Goal: Task Accomplishment & Management: Complete application form

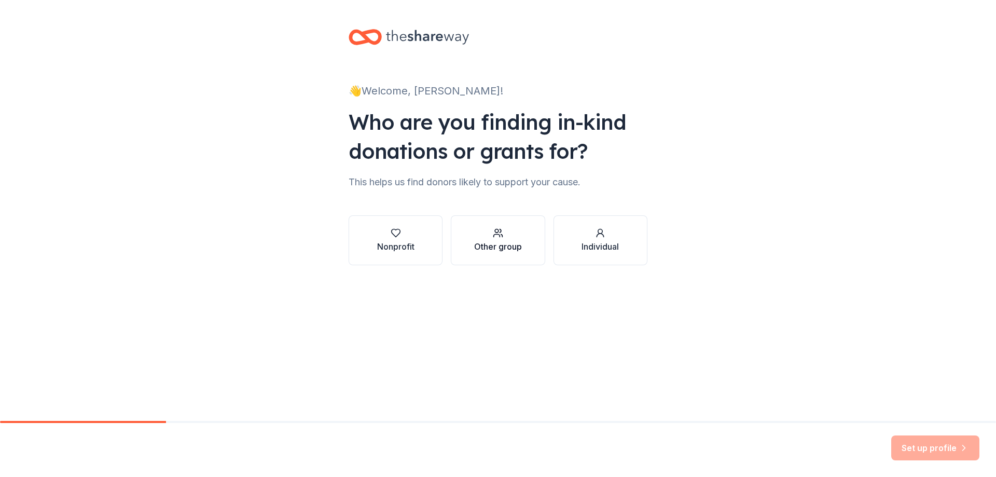
click at [499, 238] on div "Other group" at bounding box center [498, 240] width 48 height 25
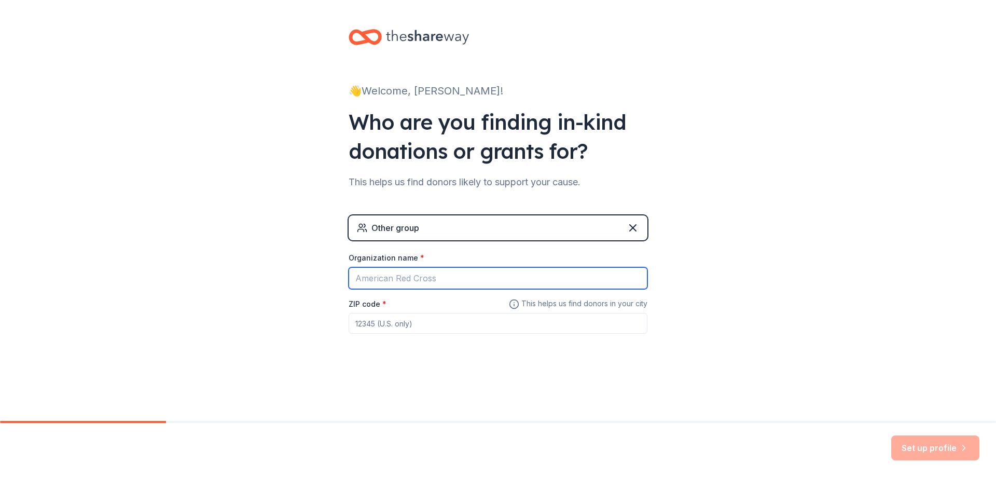
click at [357, 279] on input "Organization name *" at bounding box center [498, 278] width 299 height 22
type input "[GEOGRAPHIC_DATA]"
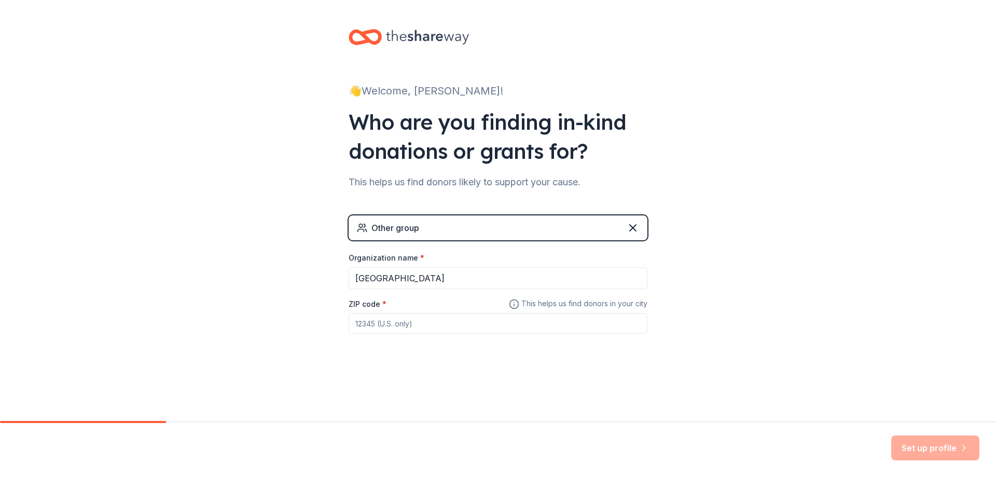
drag, startPoint x: 357, startPoint y: 323, endPoint x: 363, endPoint y: 319, distance: 6.3
click at [358, 322] on input "ZIP code *" at bounding box center [498, 323] width 299 height 21
type input "18974"
click at [938, 446] on button "Set up profile" at bounding box center [935, 447] width 88 height 25
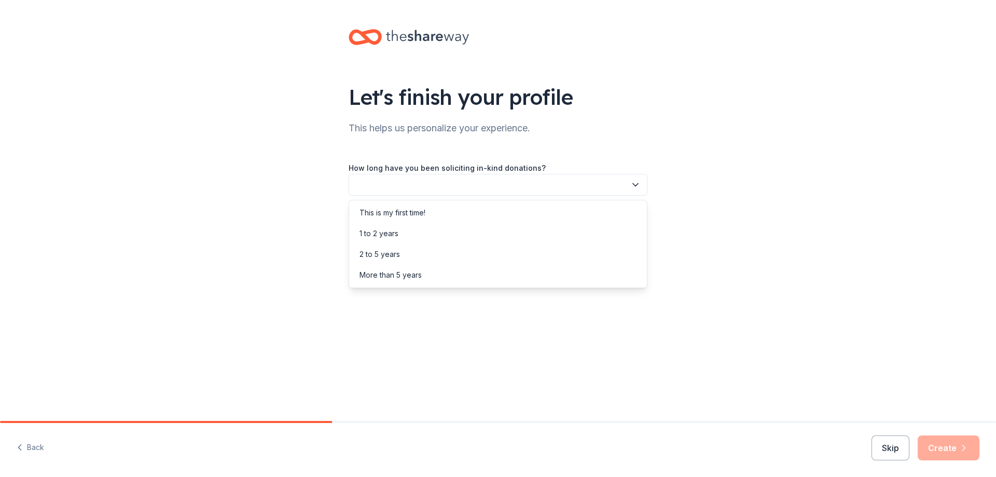
click at [358, 184] on button "button" at bounding box center [498, 185] width 299 height 22
click at [383, 230] on div "1 to 2 years" at bounding box center [378, 233] width 39 height 12
click at [366, 230] on button "button" at bounding box center [498, 231] width 299 height 22
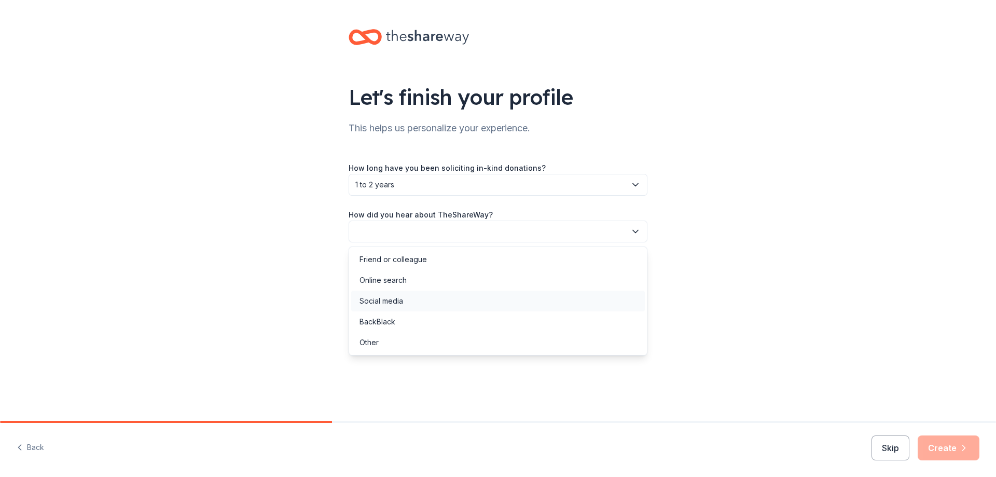
drag, startPoint x: 394, startPoint y: 301, endPoint x: 400, endPoint y: 297, distance: 7.5
click at [394, 300] on div "Social media" at bounding box center [381, 301] width 44 height 12
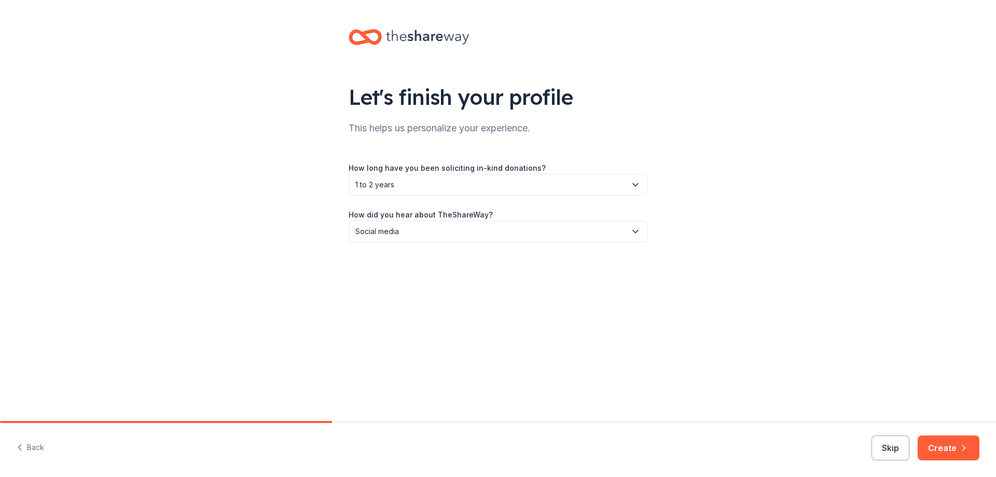
drag, startPoint x: 945, startPoint y: 446, endPoint x: 896, endPoint y: 415, distance: 57.7
click at [942, 444] on button "Create" at bounding box center [949, 447] width 62 height 25
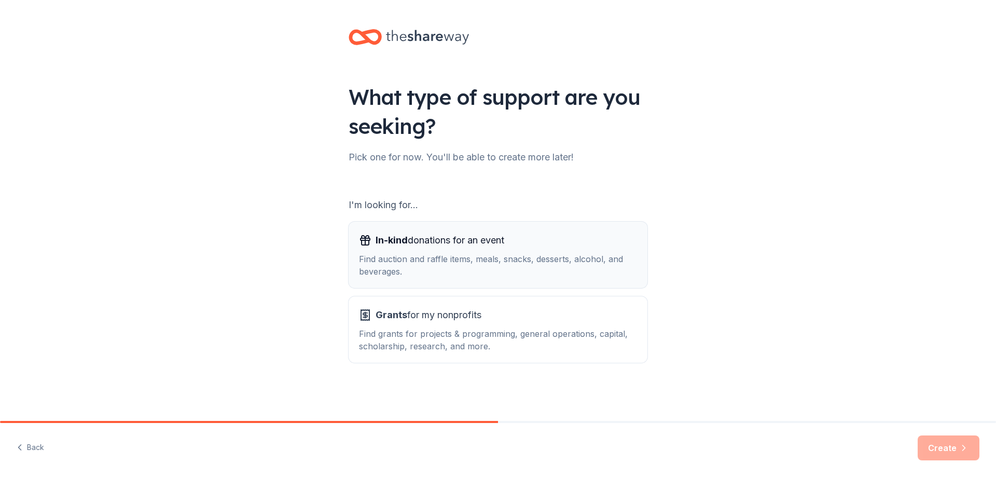
click at [410, 257] on div "Find auction and raffle items, meals, snacks, desserts, alcohol, and beverages." at bounding box center [498, 265] width 278 height 25
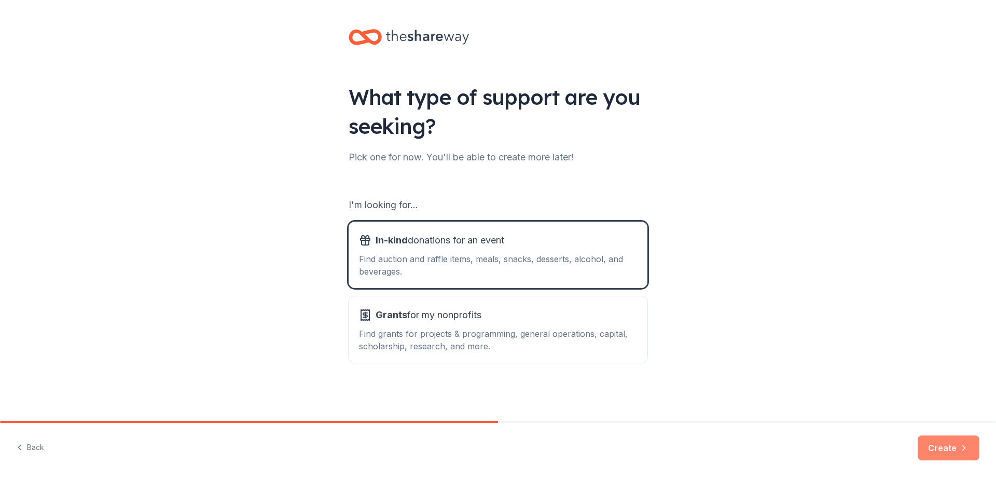
click at [946, 442] on button "Create" at bounding box center [949, 447] width 62 height 25
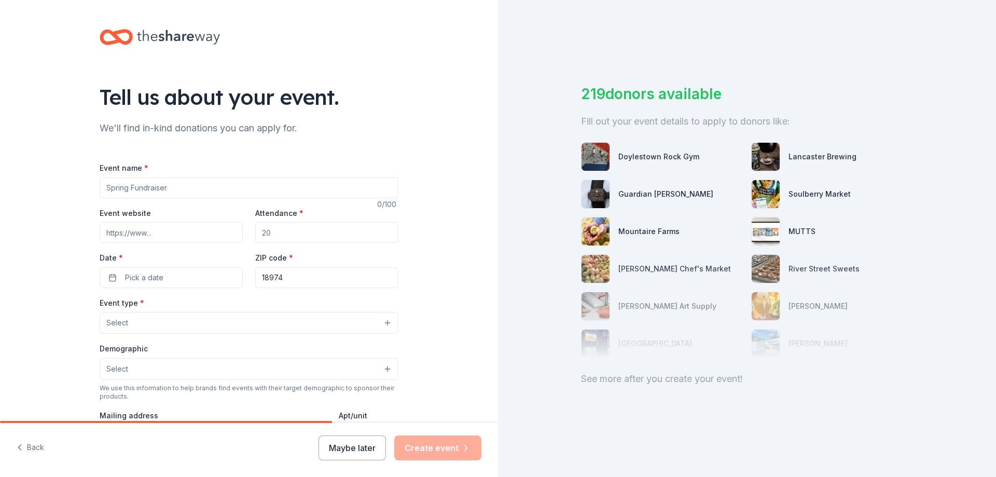
click at [103, 187] on input "Event name *" at bounding box center [249, 187] width 299 height 21
type input "BLAST"
click at [120, 275] on button "Pick a date" at bounding box center [171, 277] width 143 height 21
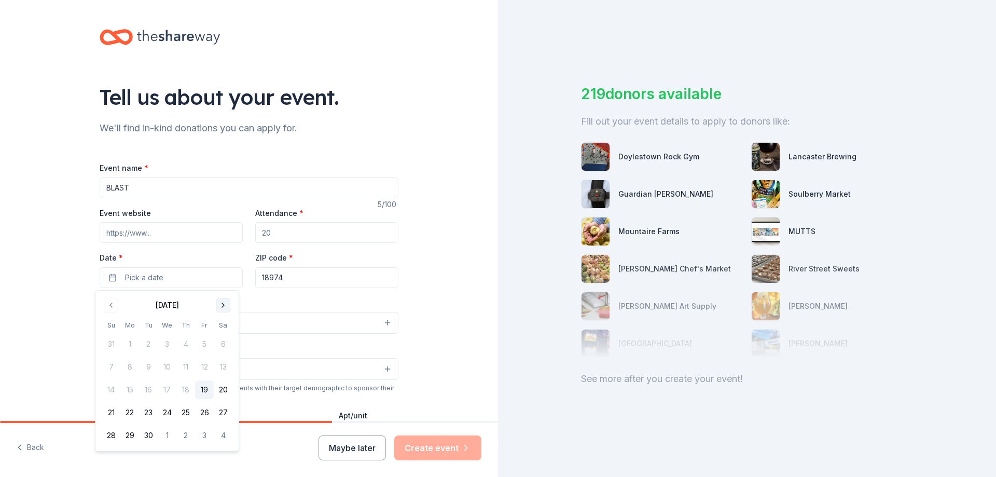
click at [221, 304] on button "Go to next month" at bounding box center [223, 305] width 15 height 15
drag, startPoint x: 202, startPoint y: 368, endPoint x: 203, endPoint y: 362, distance: 6.3
click at [202, 368] on button "10" at bounding box center [204, 366] width 19 height 19
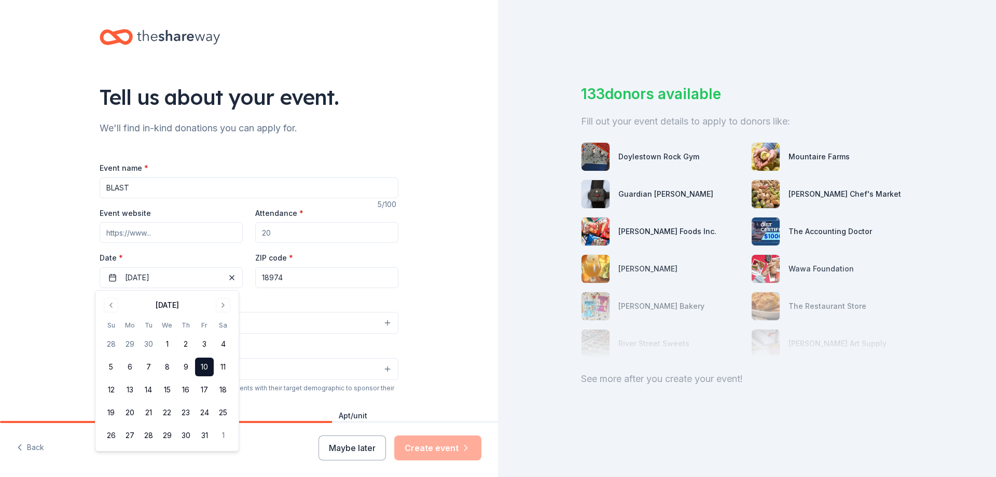
drag, startPoint x: 259, startPoint y: 231, endPoint x: 277, endPoint y: 228, distance: 18.9
click at [273, 228] on input "Attendance *" at bounding box center [326, 232] width 143 height 21
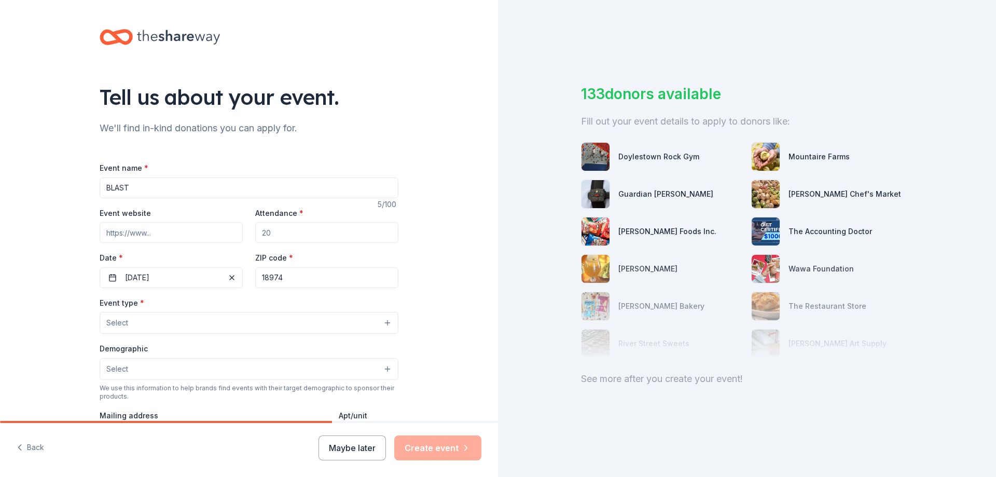
click at [160, 327] on button "Select" at bounding box center [249, 323] width 299 height 22
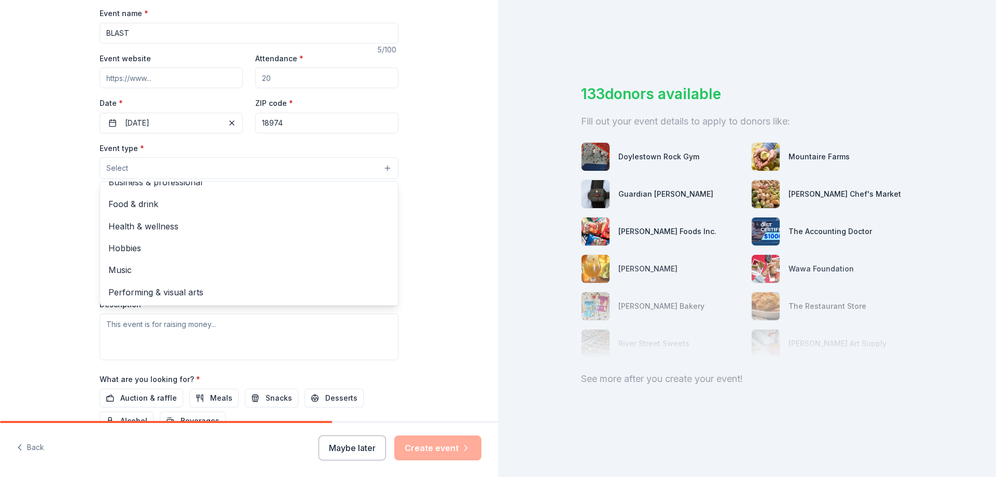
scroll to position [156, 0]
drag, startPoint x: 164, startPoint y: 229, endPoint x: 170, endPoint y: 231, distance: 6.4
click at [164, 229] on span "Health & wellness" at bounding box center [248, 224] width 281 height 13
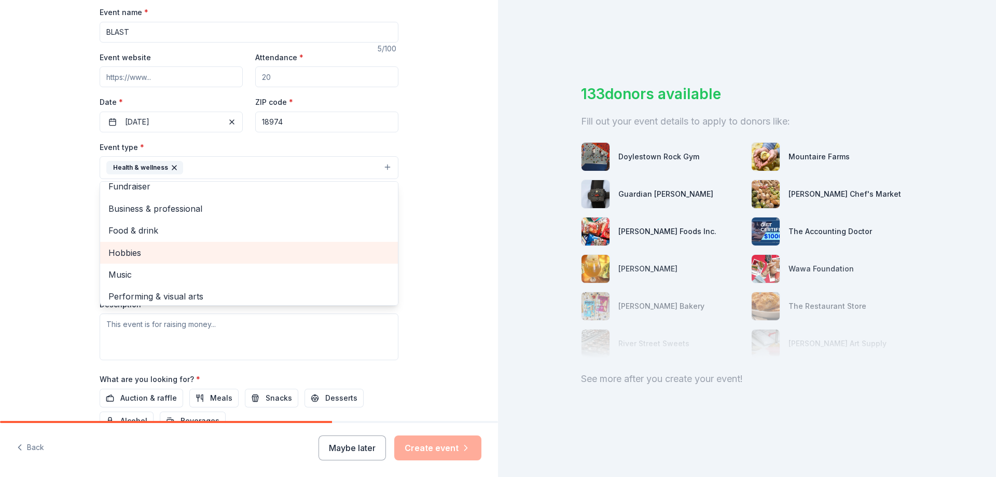
scroll to position [12, 0]
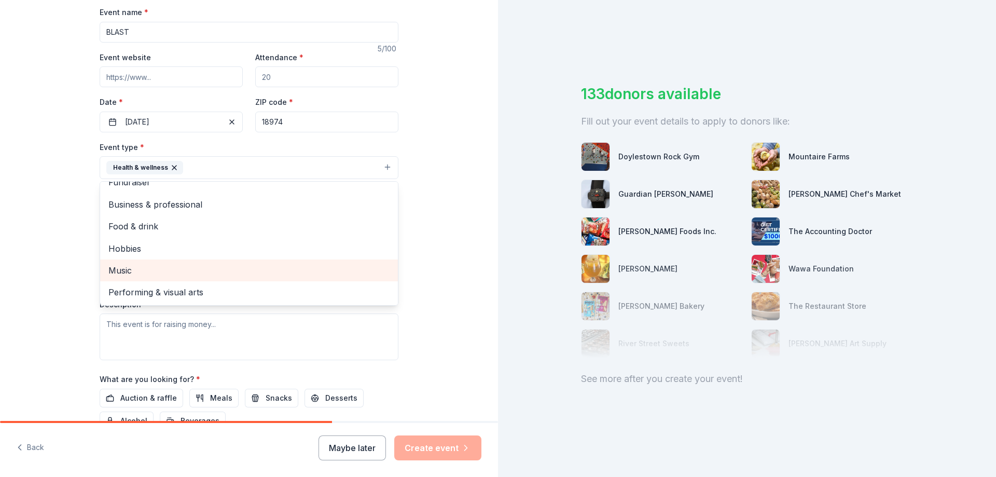
drag, startPoint x: 135, startPoint y: 269, endPoint x: 140, endPoint y: 265, distance: 5.5
click at [135, 268] on span "Music" at bounding box center [248, 269] width 281 height 13
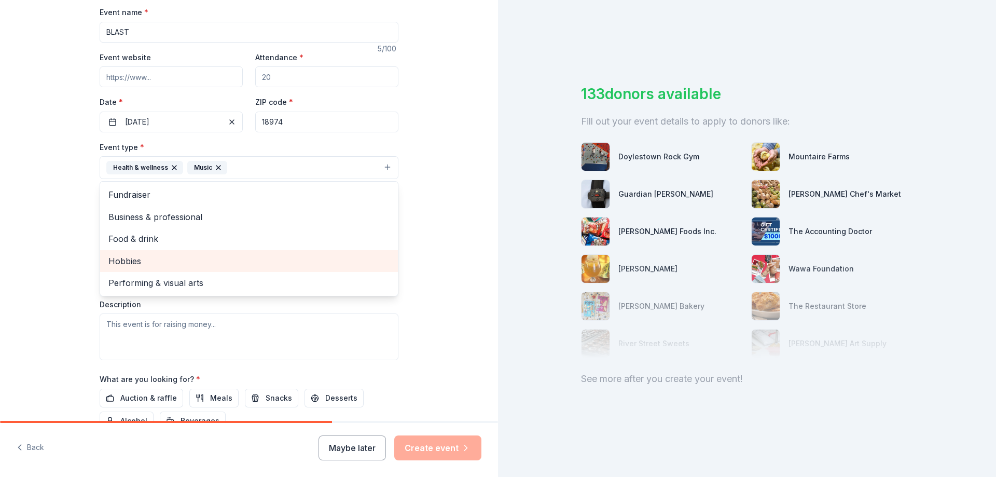
scroll to position [0, 0]
click at [421, 261] on div "Tell us about your event. We'll find in-kind donations you can apply for. Event…" at bounding box center [249, 189] width 498 height 691
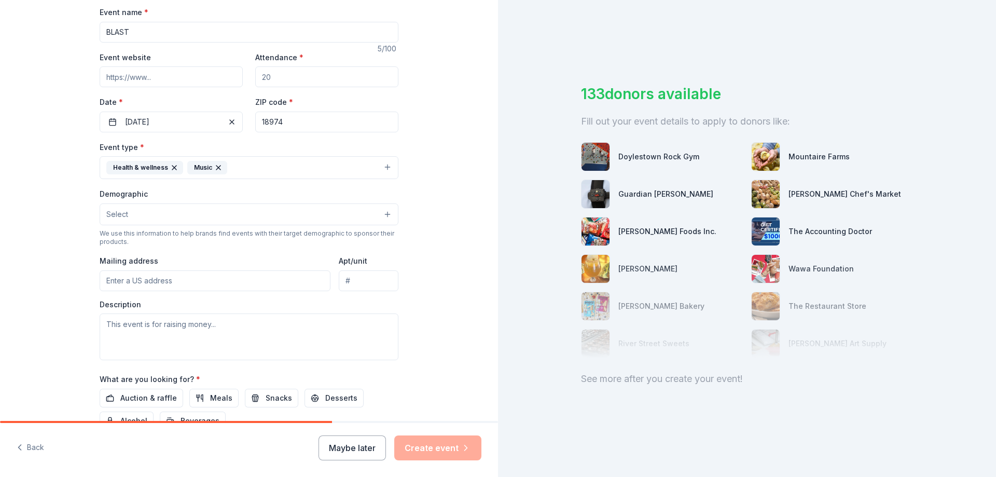
click at [101, 280] on input "Mailing address" at bounding box center [215, 280] width 231 height 21
type input "PO Box 167"
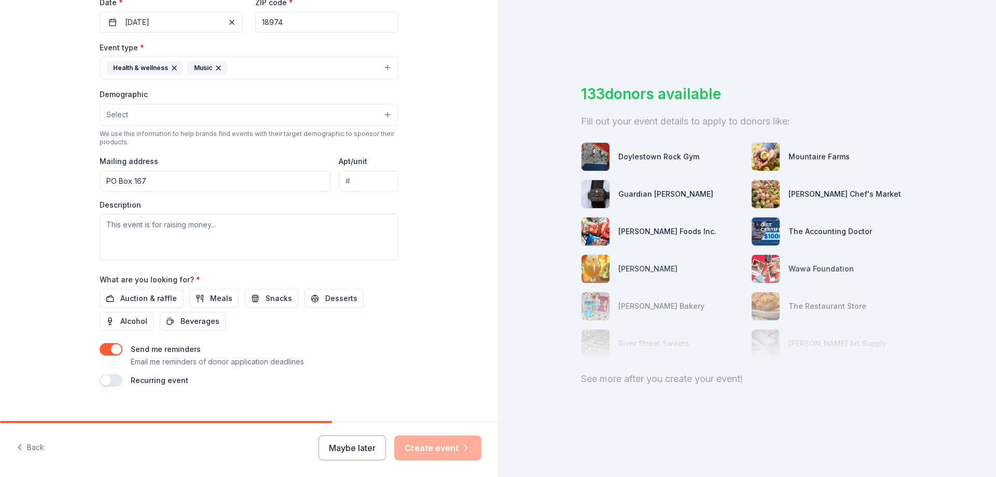
scroll to position [271, 0]
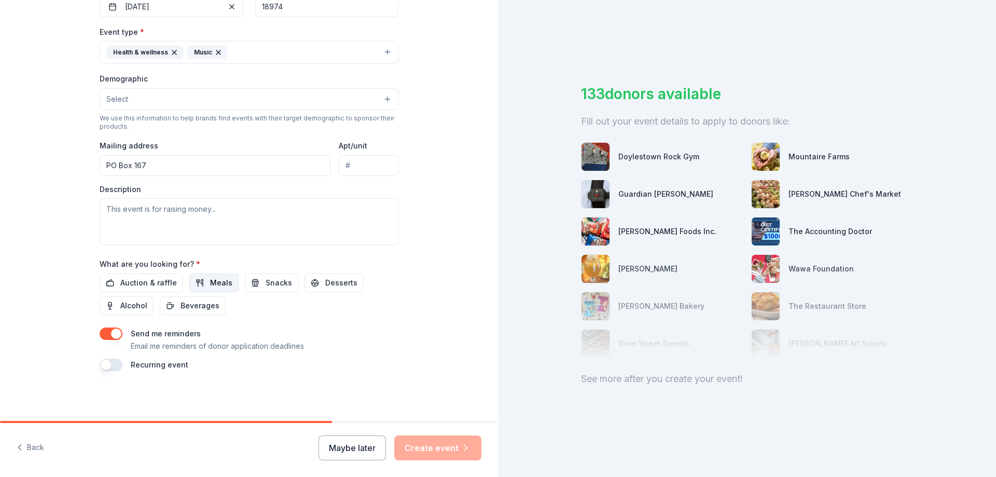
drag, startPoint x: 207, startPoint y: 276, endPoint x: 224, endPoint y: 279, distance: 16.7
click at [210, 276] on span "Meals" at bounding box center [221, 282] width 22 height 12
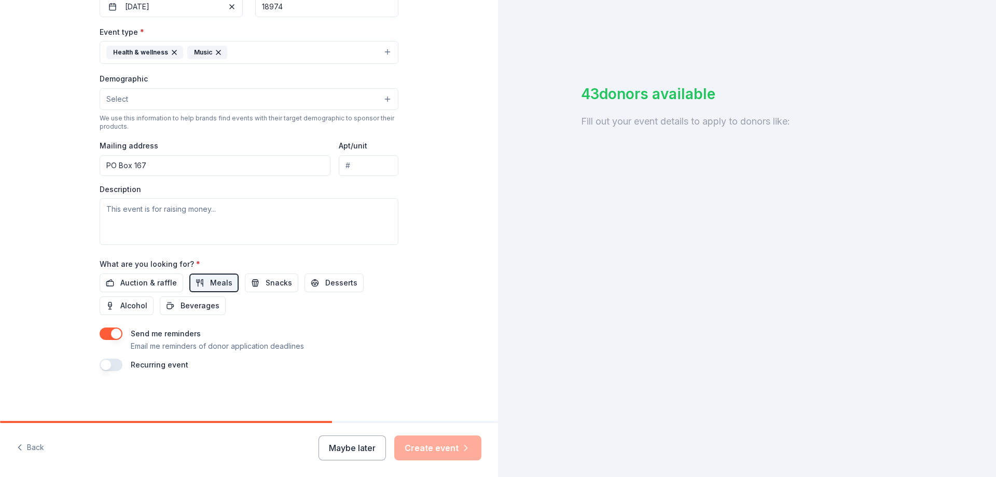
drag, startPoint x: 266, startPoint y: 280, endPoint x: 219, endPoint y: 293, distance: 48.8
click at [267, 280] on span "Snacks" at bounding box center [279, 282] width 26 height 12
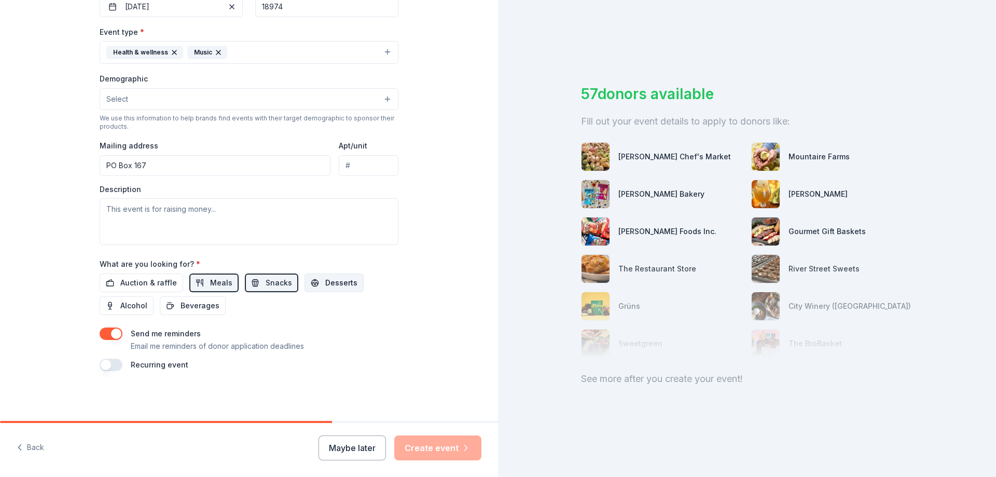
click at [325, 281] on span "Desserts" at bounding box center [341, 282] width 32 height 12
click at [142, 277] on span "Auction & raffle" at bounding box center [148, 282] width 57 height 12
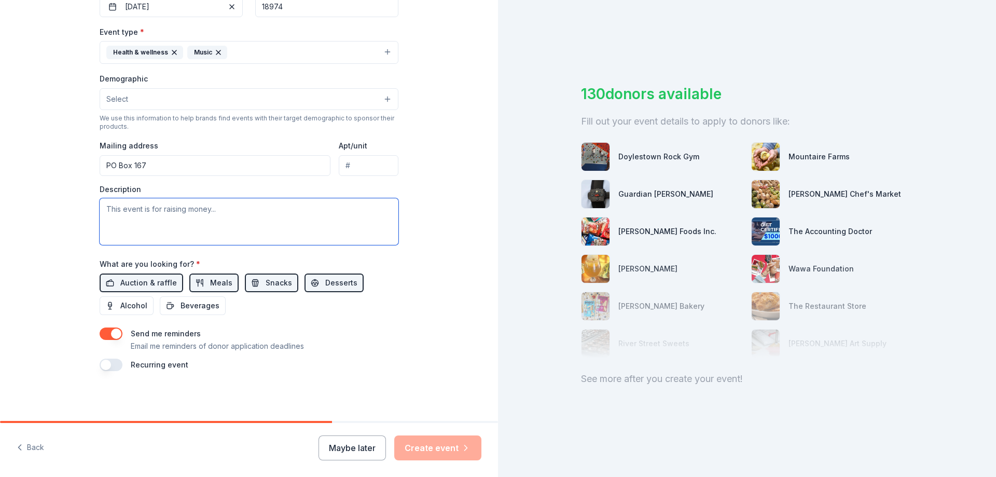
drag, startPoint x: 147, startPoint y: 208, endPoint x: 189, endPoint y: 205, distance: 42.6
click at [176, 209] on textarea at bounding box center [249, 221] width 299 height 47
click at [214, 209] on textarea at bounding box center [249, 221] width 299 height 47
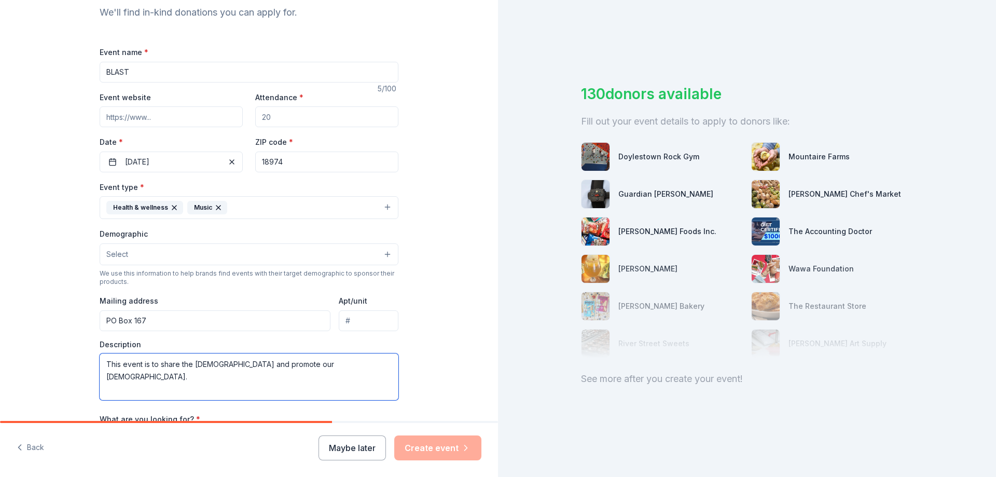
scroll to position [115, 0]
type textarea "This event is to share the [DEMOGRAPHIC_DATA] and promote our [DEMOGRAPHIC_DATA…"
click at [382, 253] on button "Select" at bounding box center [249, 255] width 299 height 22
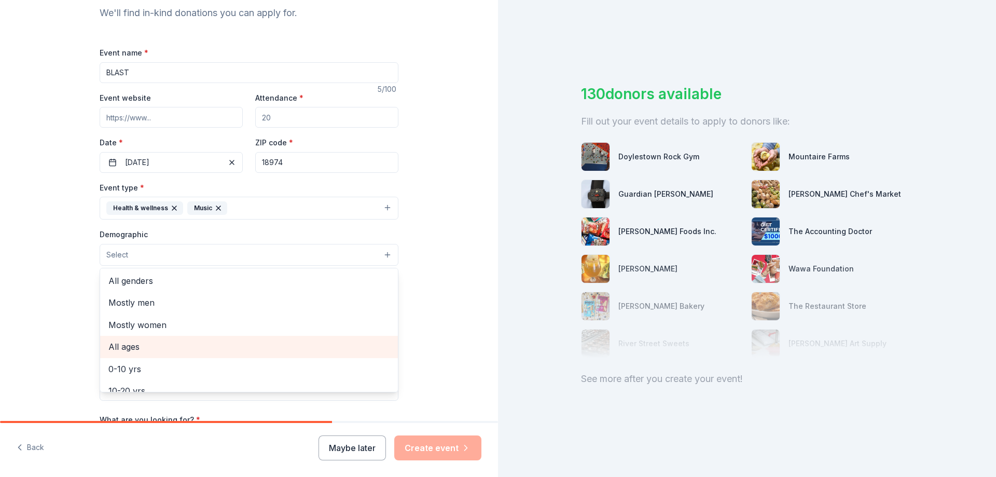
scroll to position [0, 0]
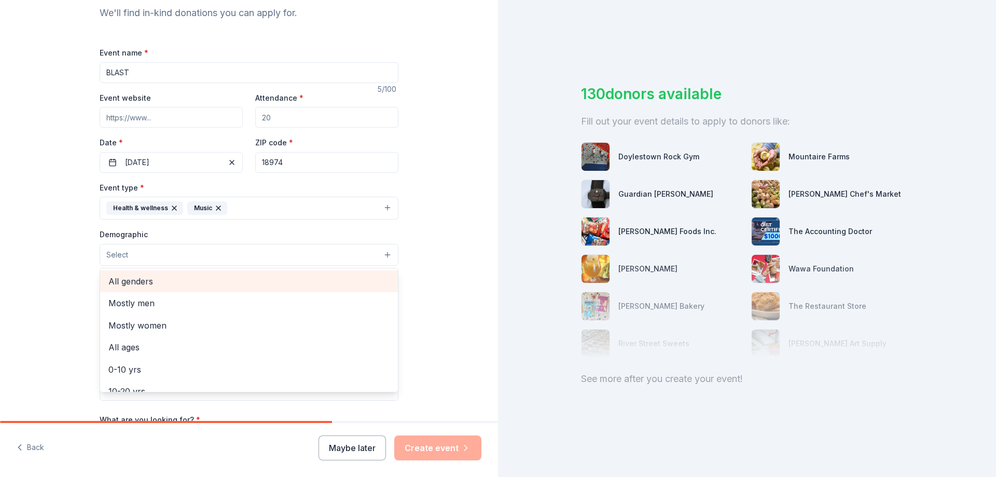
click at [169, 282] on span "All genders" at bounding box center [248, 280] width 281 height 13
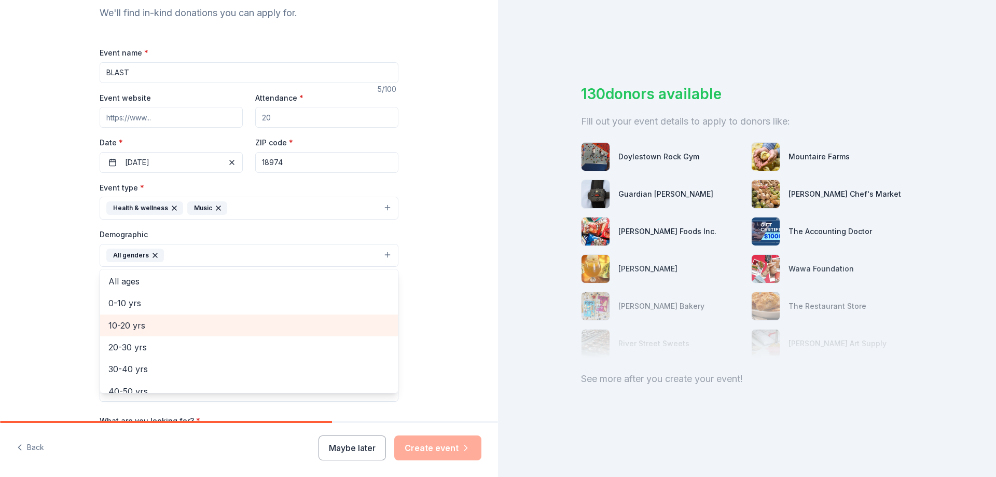
scroll to position [41, 0]
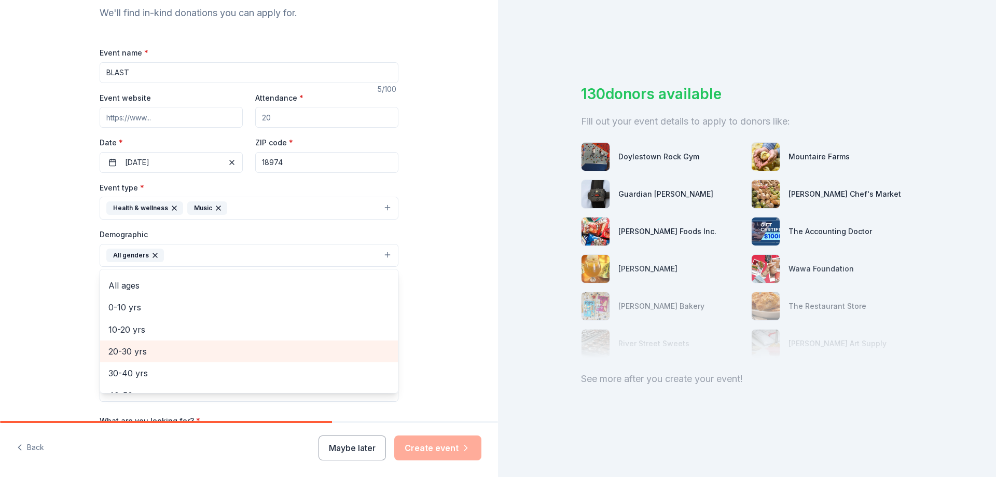
click at [174, 351] on span "20-30 yrs" at bounding box center [248, 350] width 281 height 13
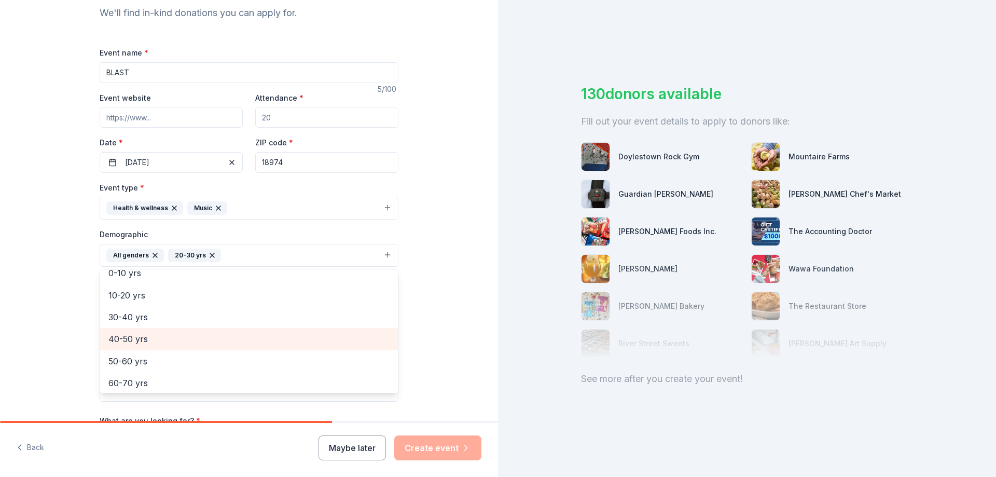
scroll to position [122, 0]
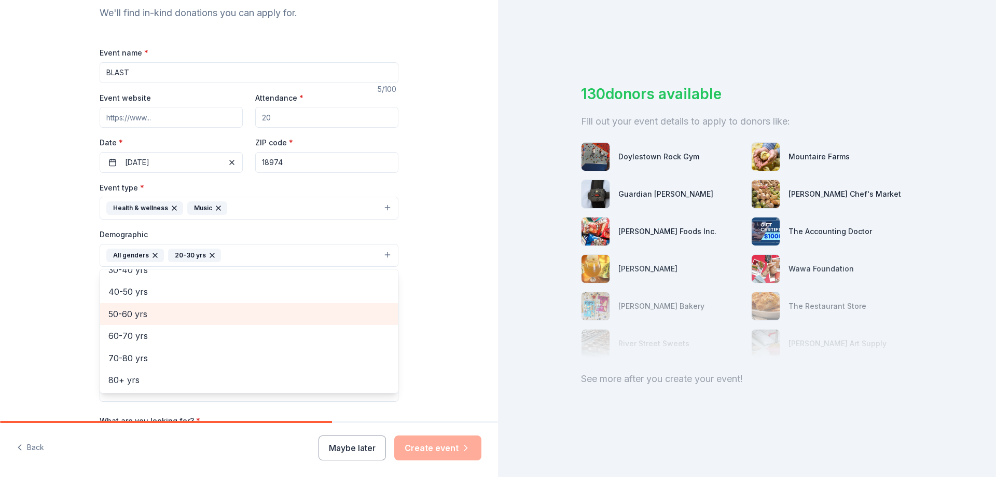
click at [170, 314] on span "50-60 yrs" at bounding box center [248, 313] width 281 height 13
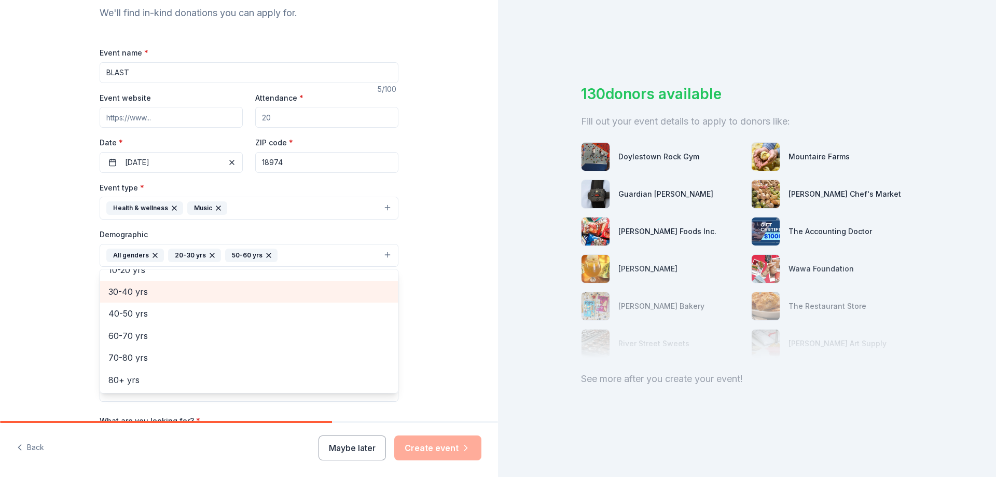
click at [141, 289] on span "30-40 yrs" at bounding box center [248, 291] width 281 height 13
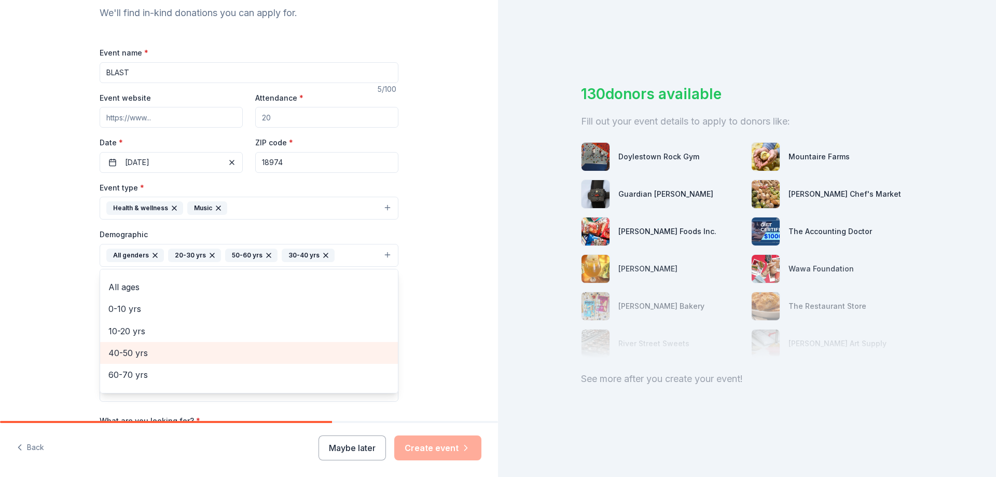
scroll to position [0, 0]
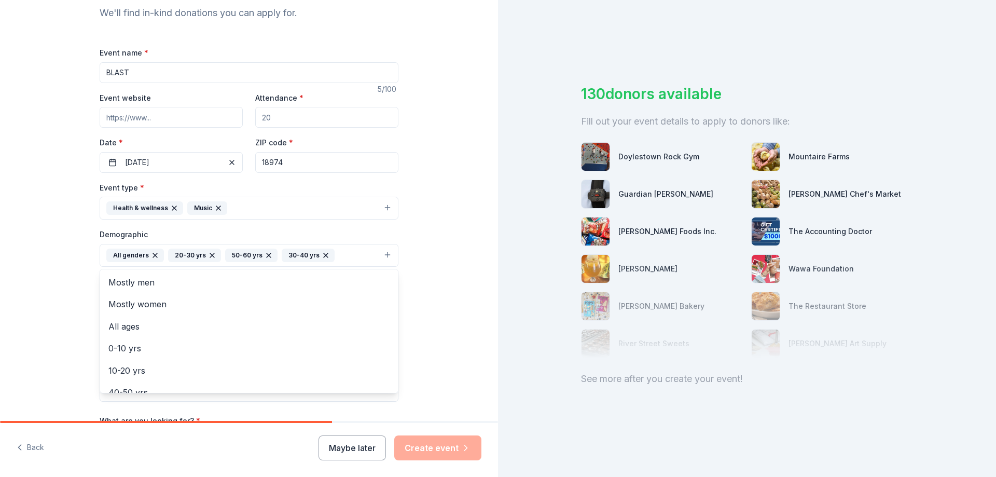
click at [260, 116] on div "Event name * BLAST 5 /100 Event website Attendance * Date * [DATE] ZIP code * 1…" at bounding box center [249, 286] width 299 height 481
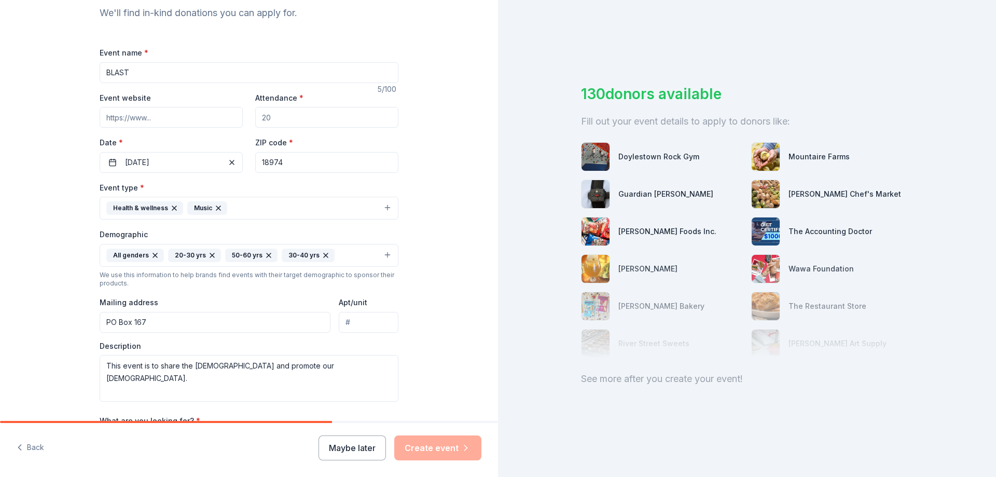
click at [258, 118] on input "Attendance *" at bounding box center [326, 117] width 143 height 21
type input "100"
